Goal: Check status: Check status

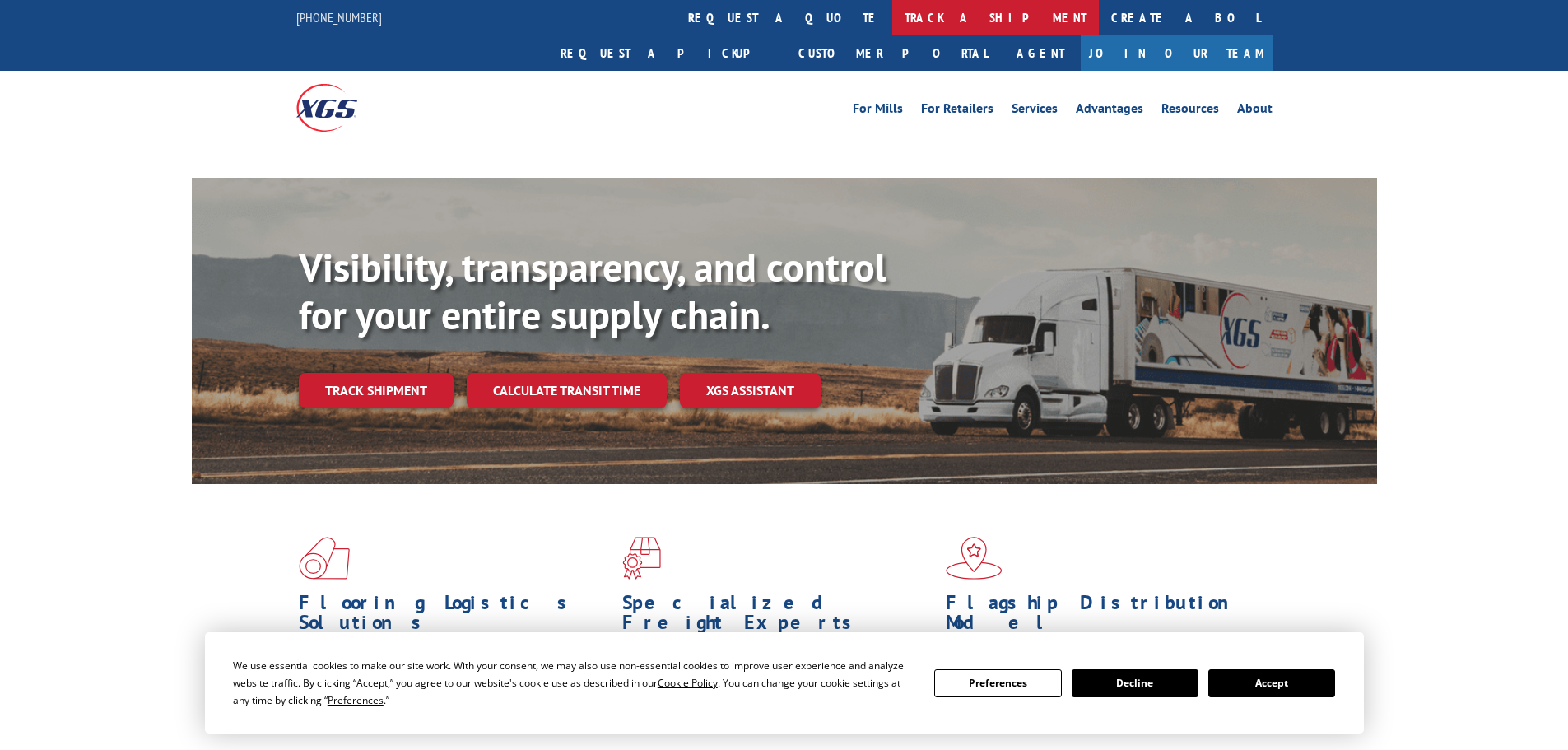
click at [893, 23] on link "track a shipment" at bounding box center [996, 18] width 207 height 35
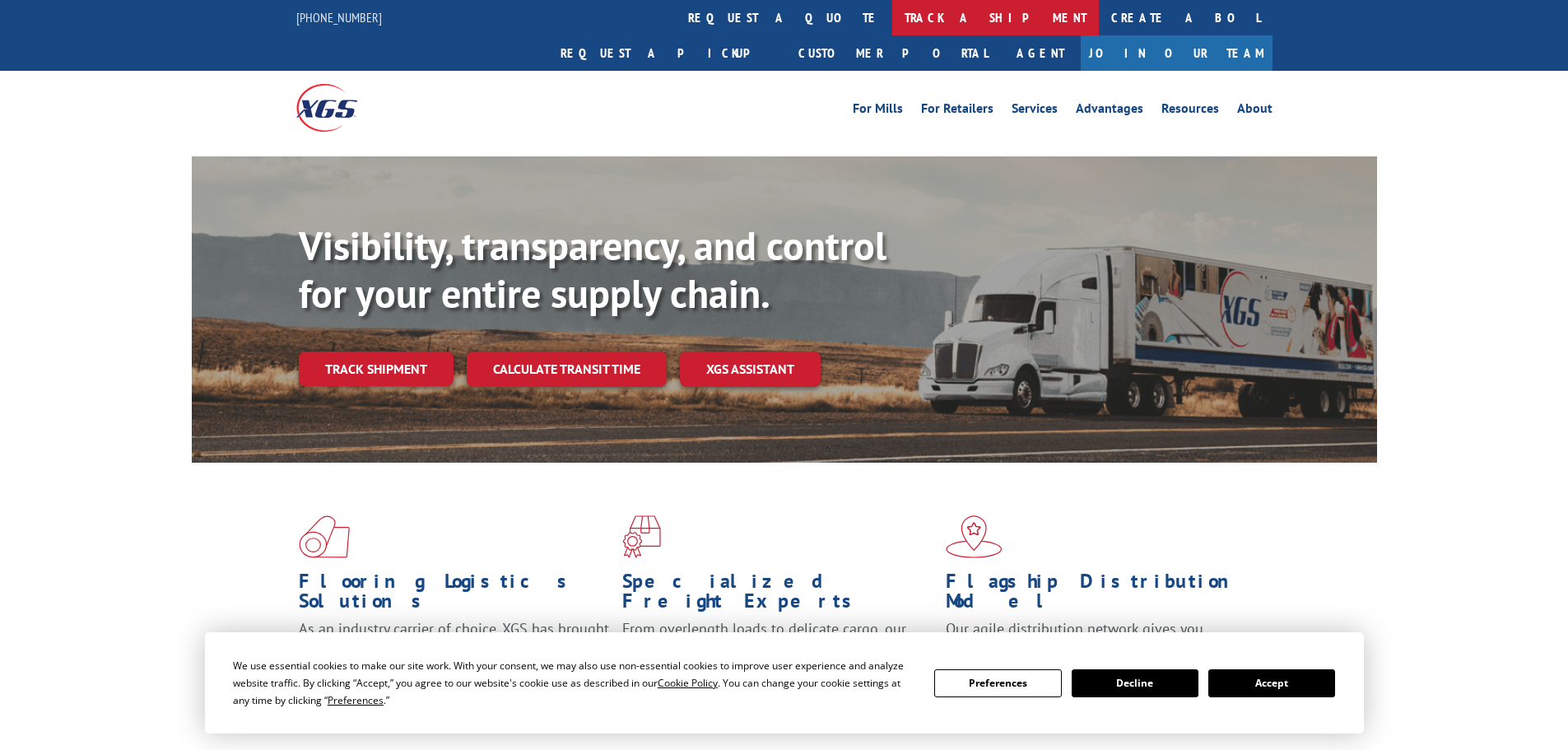
click at [893, 18] on link "track a shipment" at bounding box center [996, 18] width 207 height 35
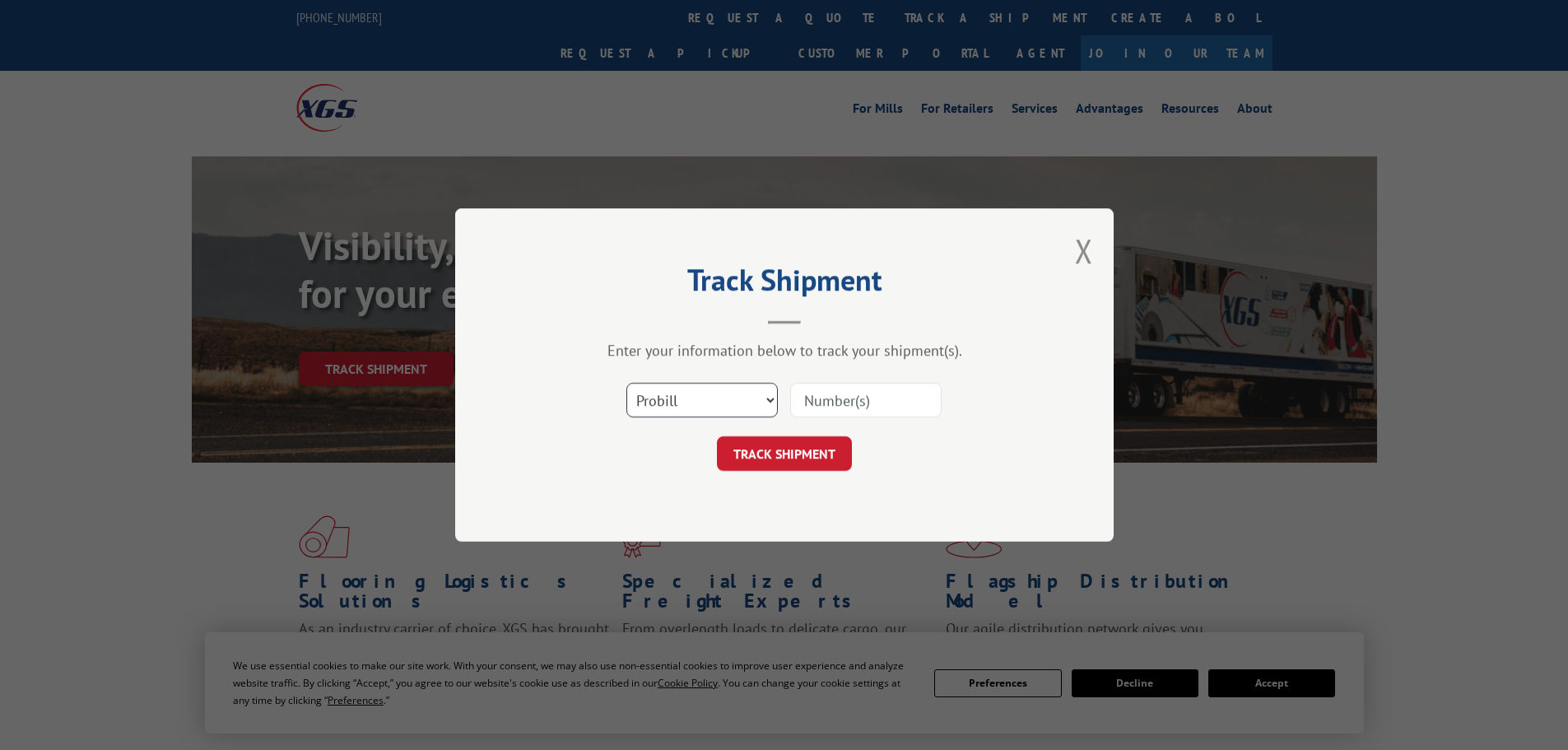
click at [724, 398] on select "Select category... Probill BOL PO" at bounding box center [702, 399] width 151 height 34
select select "po"
click at [626, 382] on select "Select category... Probill BOL PO" at bounding box center [702, 399] width 151 height 34
click at [893, 409] on input at bounding box center [865, 399] width 151 height 34
paste input "296476826"
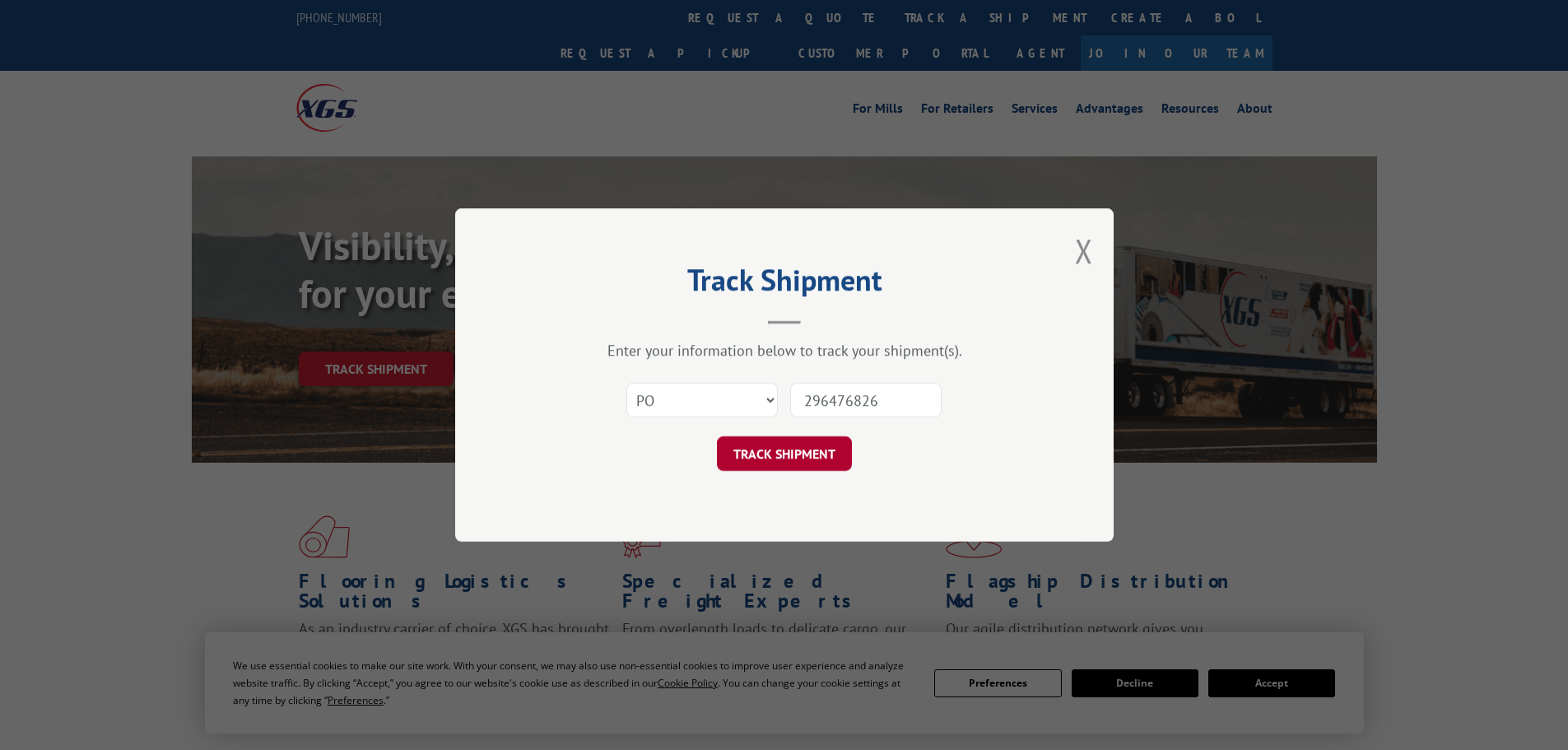
type input "296476826"
drag, startPoint x: 802, startPoint y: 444, endPoint x: 796, endPoint y: 452, distance: 10.0
click at [796, 451] on button "TRACK SHIPMENT" at bounding box center [784, 453] width 135 height 34
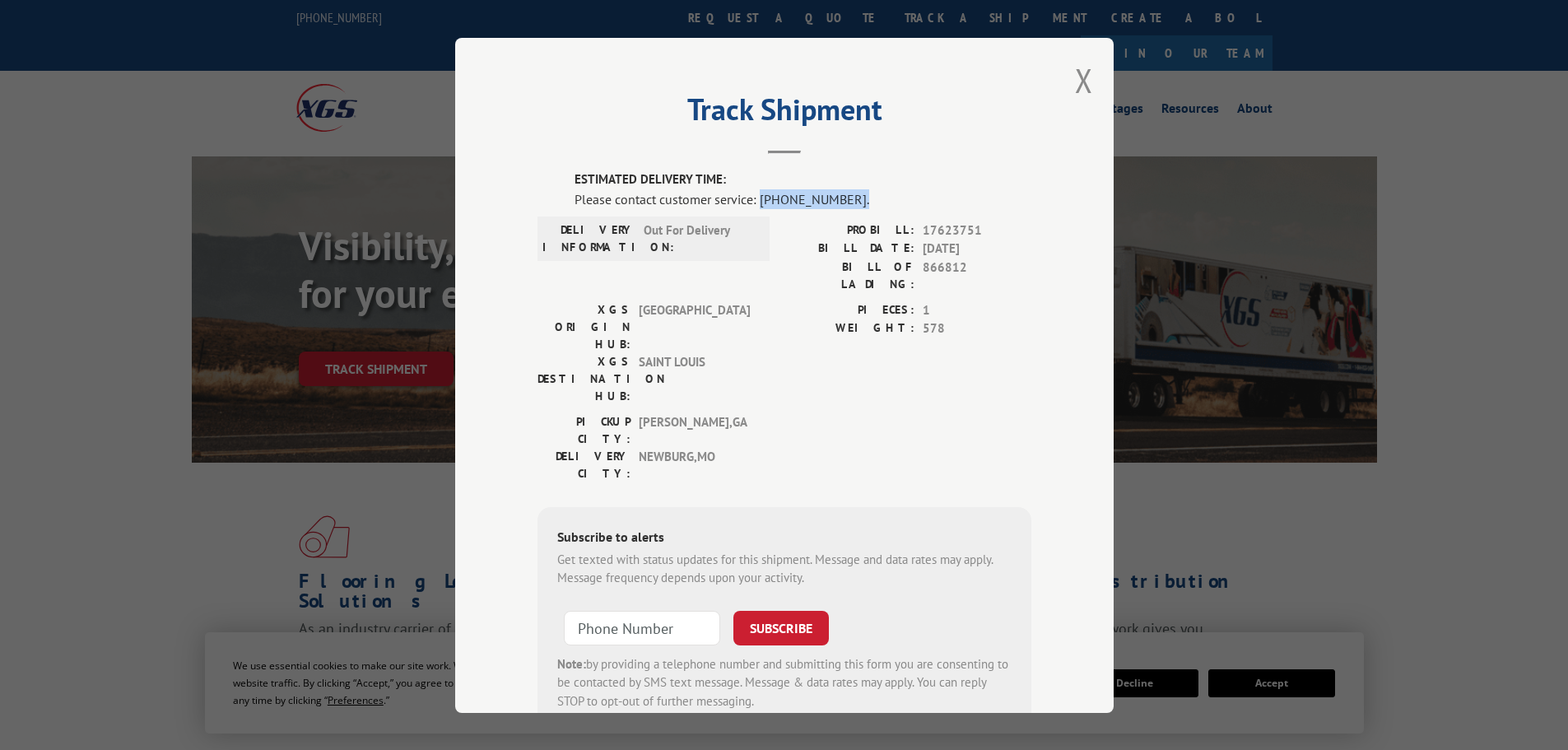
drag, startPoint x: 753, startPoint y: 198, endPoint x: 845, endPoint y: 198, distance: 92.0
click at [845, 198] on div "Please contact customer service: [PHONE_NUMBER]." at bounding box center [803, 198] width 457 height 20
click at [813, 193] on div "Please contact customer service: [PHONE_NUMBER]." at bounding box center [803, 198] width 457 height 20
drag, startPoint x: 848, startPoint y: 195, endPoint x: 755, endPoint y: 194, distance: 93.0
click at [755, 194] on div "Please contact customer service: [PHONE_NUMBER]." at bounding box center [803, 198] width 457 height 20
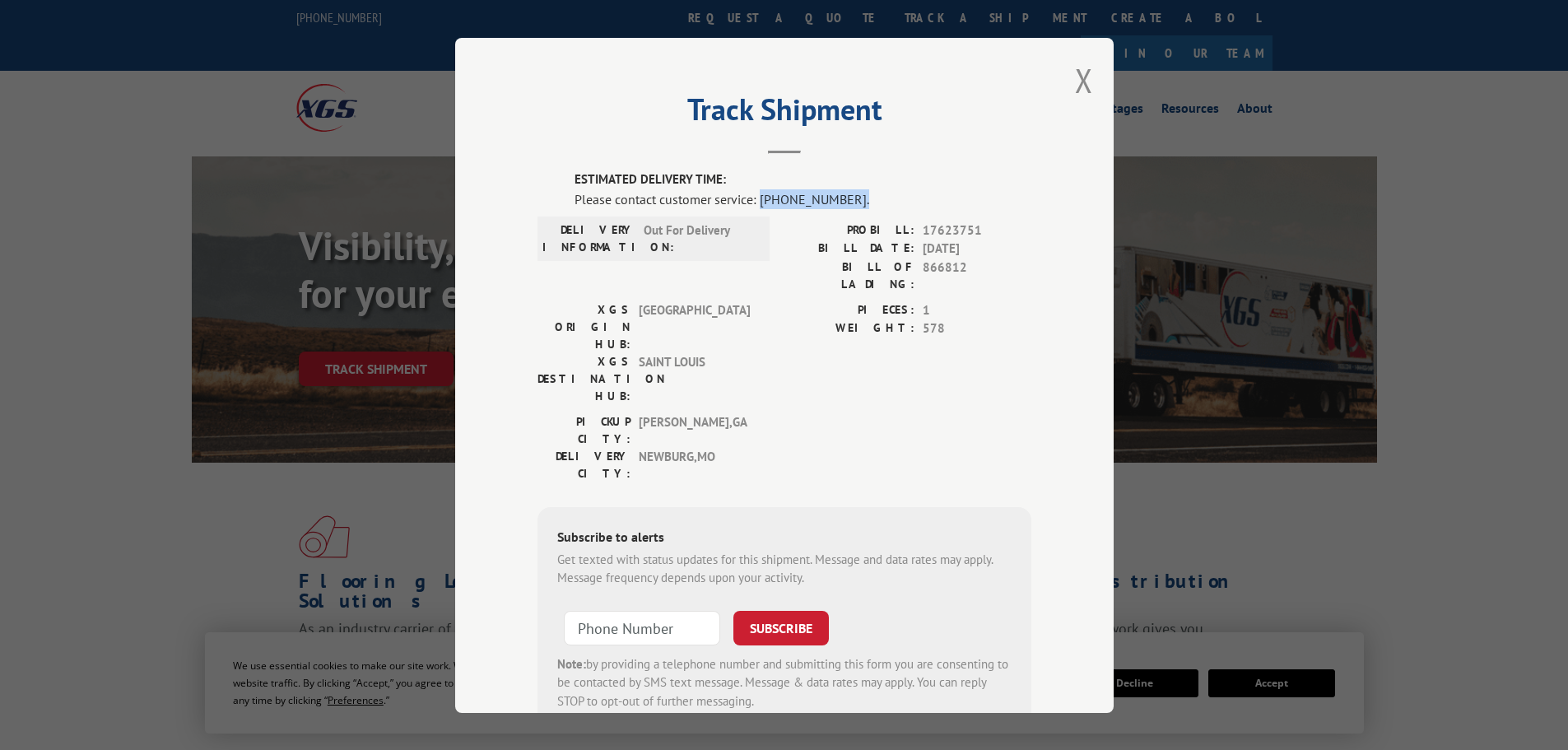
copy div "[PHONE_NUMBER]."
drag, startPoint x: 594, startPoint y: 202, endPoint x: 799, endPoint y: 210, distance: 205.2
click at [799, 210] on div "ESTIMATED DELIVERY TIME: Please contact customer service: [PHONE_NUMBER]. DELIV…" at bounding box center [784, 451] width 494 height 560
click at [838, 189] on div "Please contact customer service: [PHONE_NUMBER]." at bounding box center [803, 198] width 457 height 20
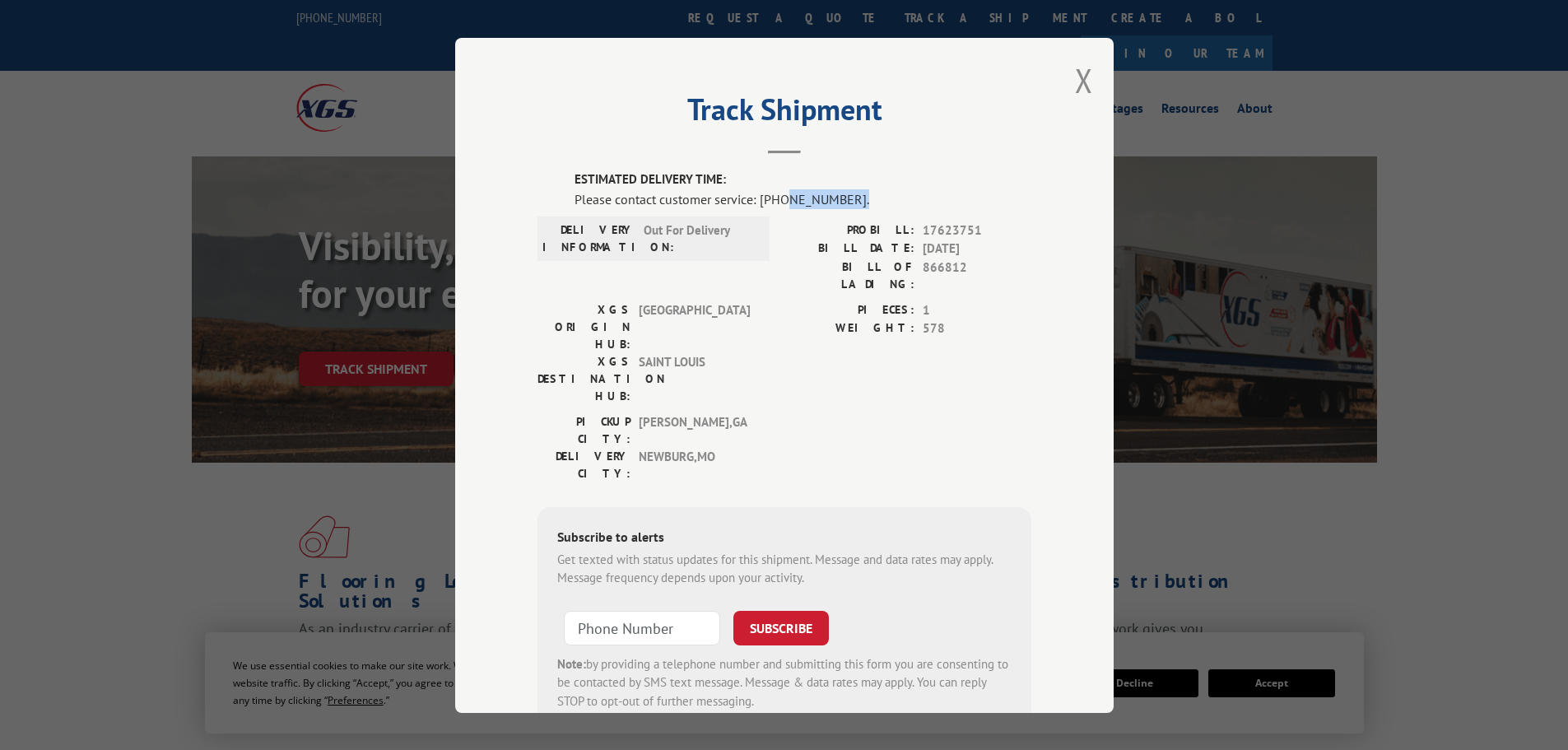
drag, startPoint x: 844, startPoint y: 192, endPoint x: 782, endPoint y: 206, distance: 63.6
click at [780, 207] on div "Please contact customer service: [PHONE_NUMBER]." at bounding box center [803, 198] width 457 height 20
click at [782, 206] on div "Please contact customer service: [PHONE_NUMBER]." at bounding box center [803, 198] width 457 height 20
